Goal: Information Seeking & Learning: Learn about a topic

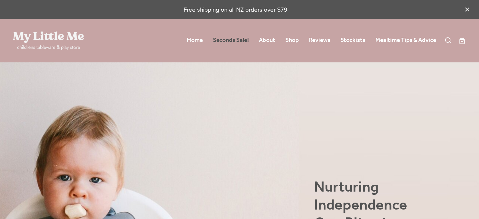
click at [244, 42] on link "Seconds Sale!" at bounding box center [231, 40] width 36 height 11
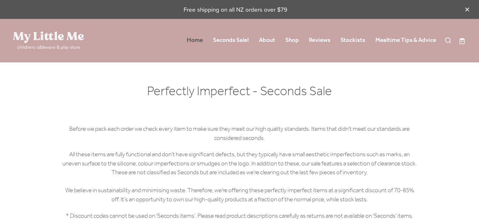
click at [195, 38] on link "Home" at bounding box center [195, 40] width 16 height 11
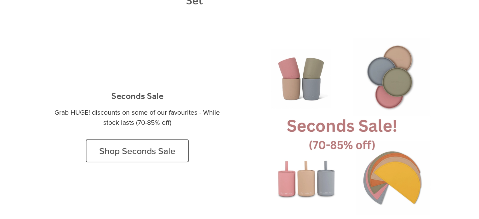
scroll to position [683, 0]
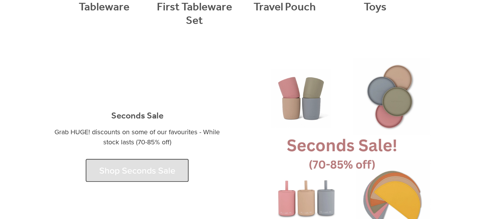
click at [147, 165] on span "Shop Seconds Sale" at bounding box center [137, 170] width 76 height 11
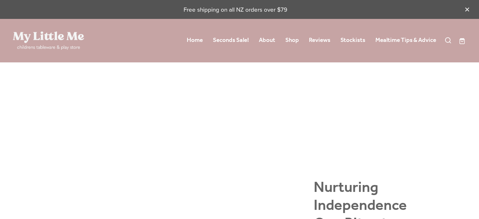
scroll to position [683, 0]
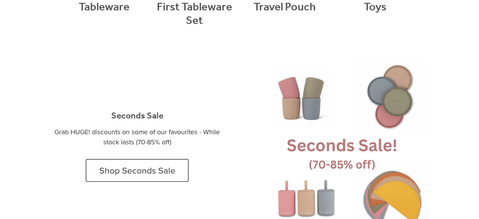
click at [343, 103] on link at bounding box center [342, 146] width 177 height 177
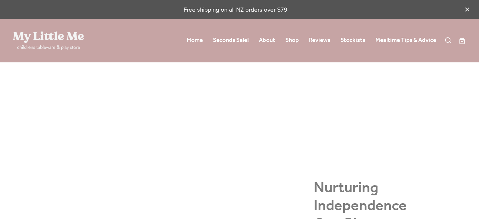
scroll to position [683, 0]
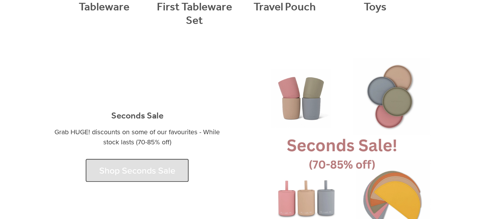
click at [135, 165] on span "Shop Seconds Sale" at bounding box center [137, 170] width 76 height 11
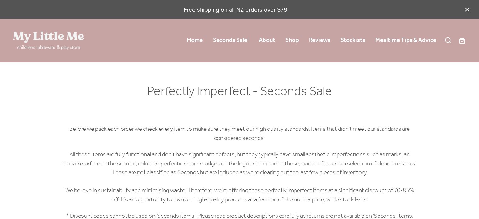
scroll to position [183, 0]
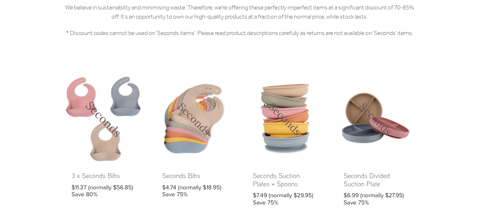
click at [98, 112] on link at bounding box center [103, 146] width 84 height 139
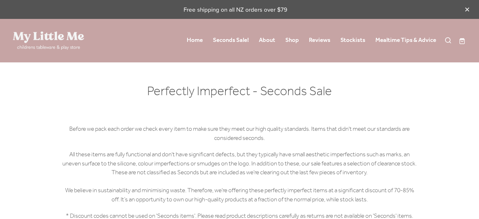
scroll to position [183, 0]
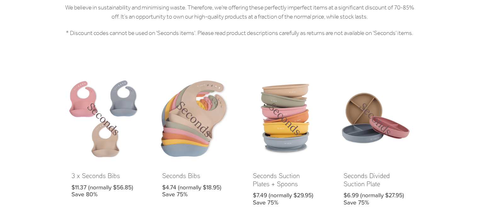
click at [186, 125] on link at bounding box center [194, 146] width 84 height 139
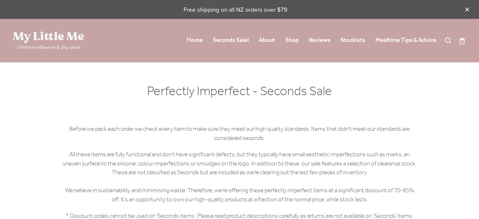
scroll to position [183, 0]
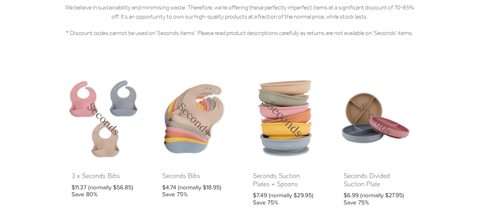
click at [265, 119] on link at bounding box center [285, 146] width 84 height 139
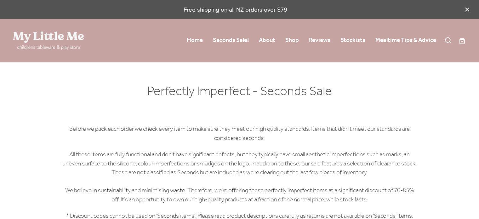
scroll to position [183, 0]
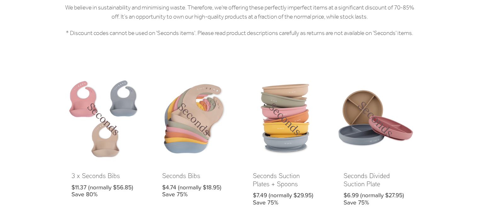
click at [385, 113] on link at bounding box center [376, 146] width 84 height 139
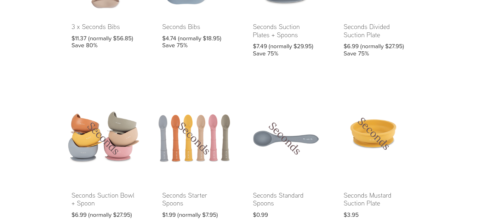
scroll to position [356, 0]
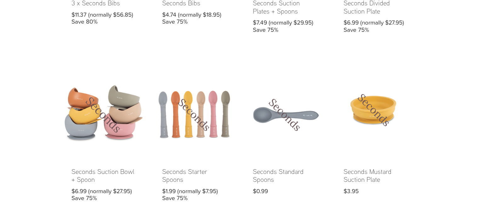
click at [91, 113] on link at bounding box center [103, 142] width 84 height 139
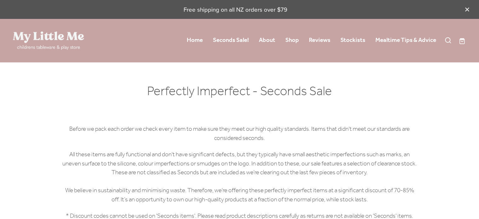
scroll to position [356, 0]
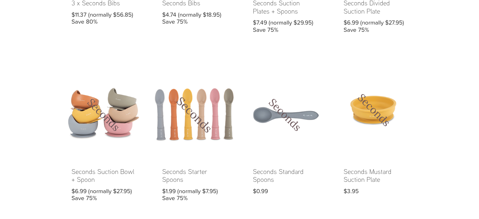
click at [175, 131] on link at bounding box center [194, 142] width 84 height 139
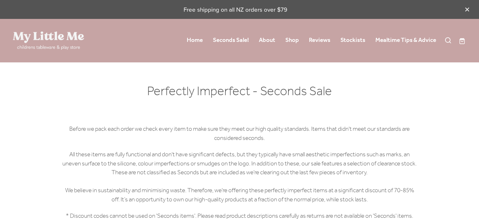
scroll to position [356, 0]
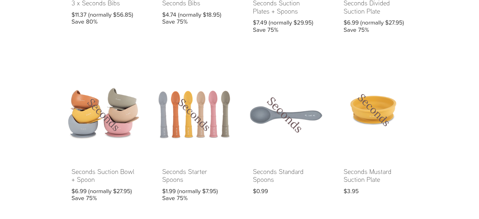
click at [271, 127] on link at bounding box center [285, 142] width 84 height 139
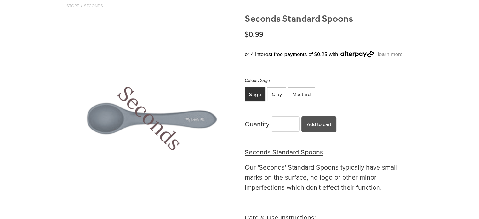
scroll to position [69, 0]
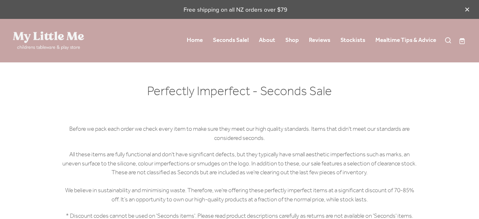
scroll to position [356, 0]
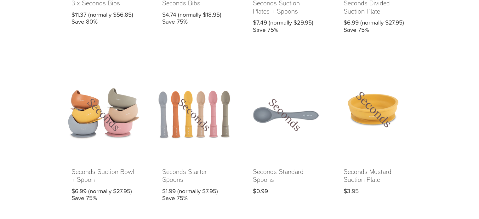
click at [368, 104] on link at bounding box center [376, 142] width 84 height 139
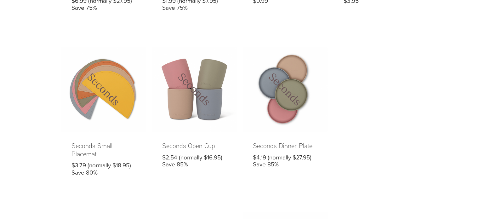
scroll to position [590, 0]
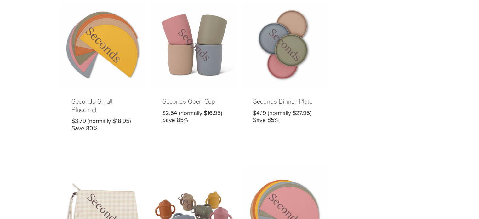
click at [103, 39] on link at bounding box center [103, 72] width 84 height 139
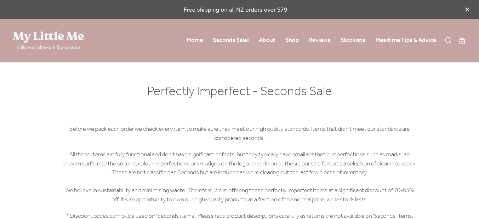
scroll to position [590, 0]
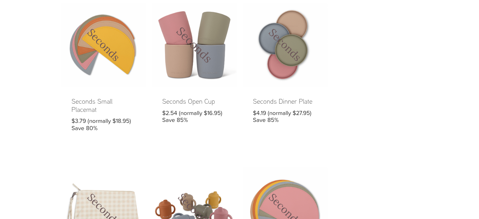
click at [209, 100] on link at bounding box center [194, 72] width 84 height 139
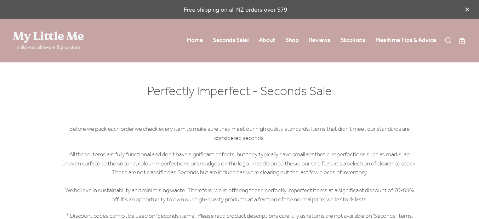
scroll to position [590, 0]
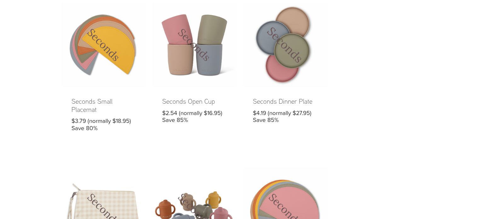
click at [300, 55] on link at bounding box center [285, 72] width 84 height 139
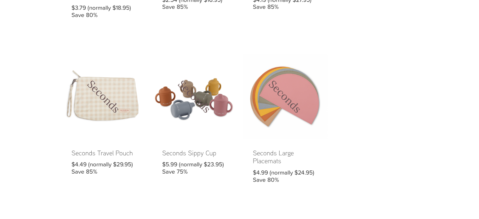
scroll to position [720, 0]
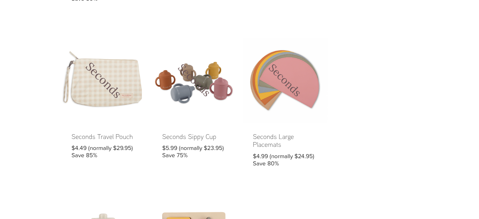
click at [68, 104] on link at bounding box center [103, 107] width 84 height 139
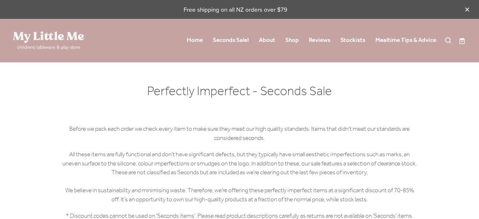
scroll to position [720, 0]
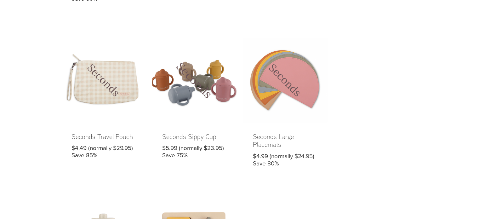
click at [208, 99] on link at bounding box center [194, 107] width 84 height 139
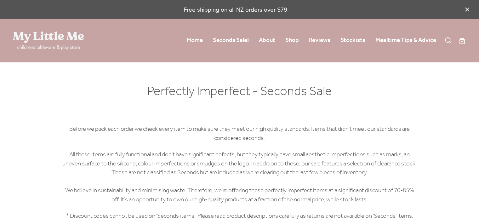
scroll to position [720, 0]
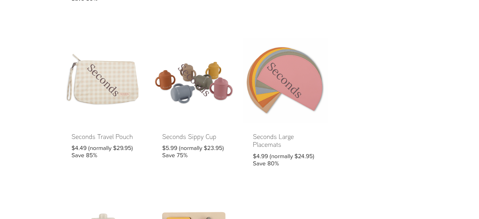
click at [258, 83] on link at bounding box center [285, 107] width 84 height 139
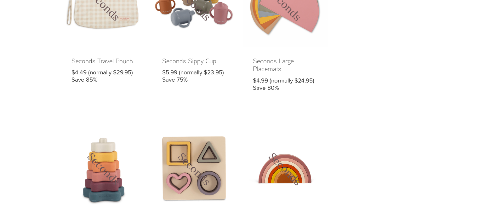
scroll to position [891, 0]
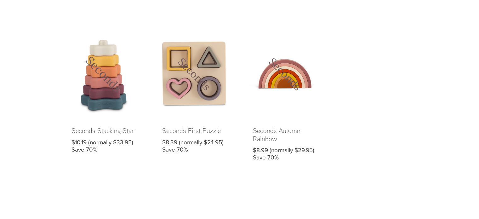
click at [111, 88] on link at bounding box center [103, 101] width 84 height 139
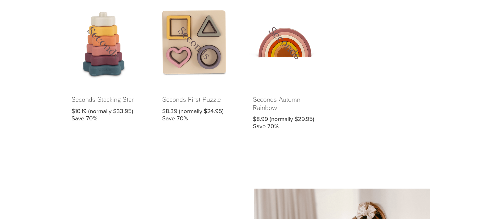
scroll to position [934, 0]
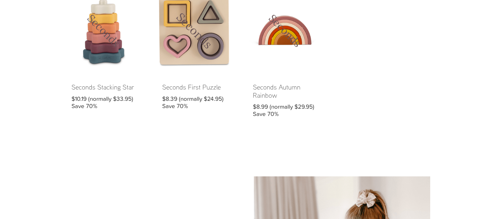
click at [195, 53] on link at bounding box center [194, 57] width 84 height 139
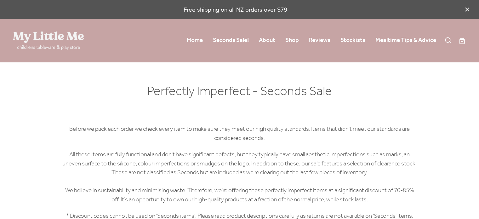
scroll to position [934, 0]
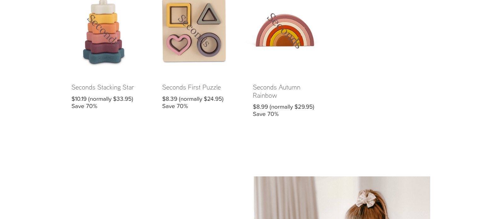
click at [291, 60] on link at bounding box center [285, 57] width 84 height 139
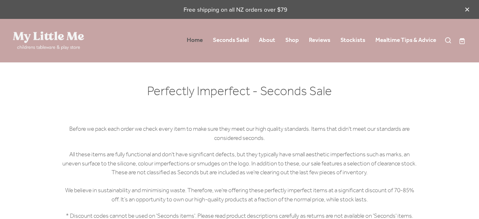
click at [191, 38] on link "Home" at bounding box center [195, 40] width 16 height 11
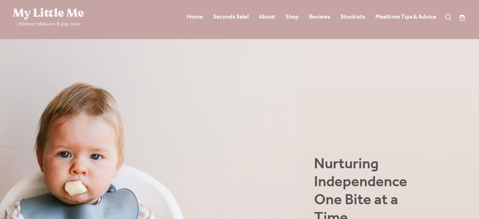
scroll to position [26, 0]
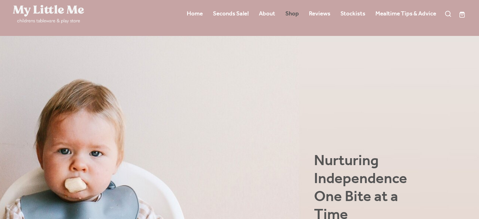
click at [298, 13] on link "Shop" at bounding box center [293, 13] width 14 height 11
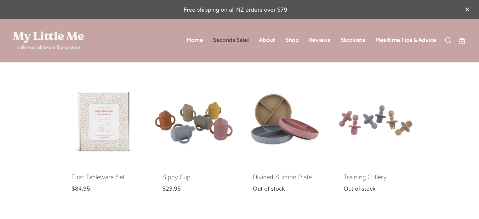
click at [236, 40] on link "Seconds Sale!" at bounding box center [231, 40] width 36 height 11
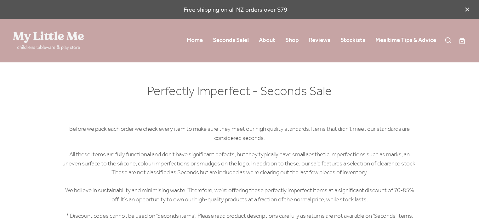
scroll to position [896, 0]
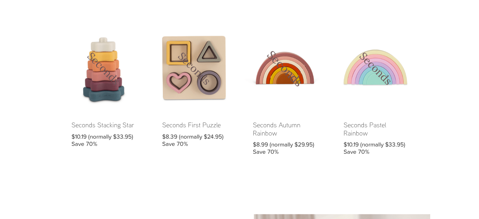
click at [290, 123] on link at bounding box center [285, 95] width 84 height 139
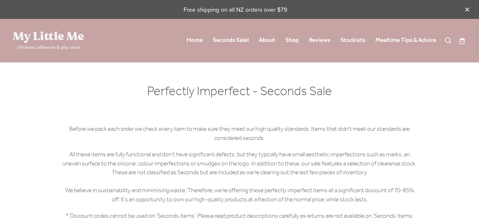
scroll to position [896, 0]
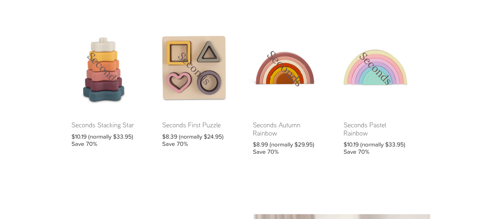
click at [298, 87] on link at bounding box center [285, 95] width 84 height 139
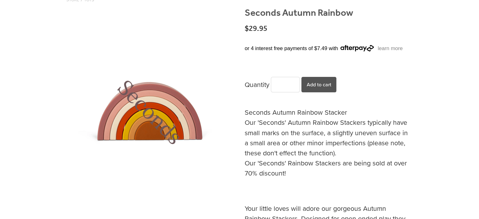
scroll to position [79, 0]
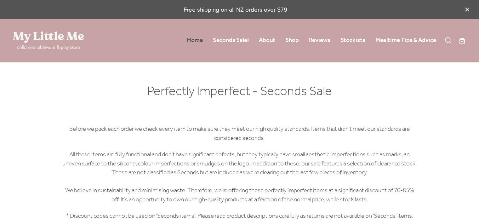
click at [193, 39] on link "Home" at bounding box center [195, 40] width 16 height 11
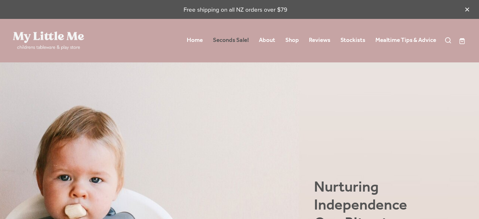
click at [236, 39] on link "Seconds Sale!" at bounding box center [231, 40] width 36 height 11
click at [227, 37] on link "Seconds Sale!" at bounding box center [231, 40] width 36 height 11
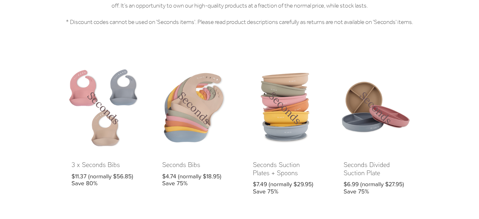
scroll to position [203, 0]
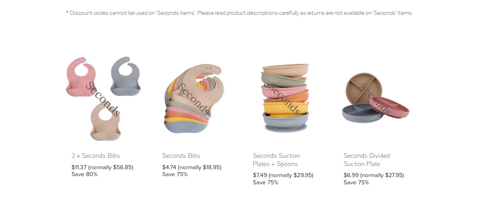
click at [93, 112] on link at bounding box center [103, 126] width 84 height 139
